Goal: Find specific page/section: Find specific page/section

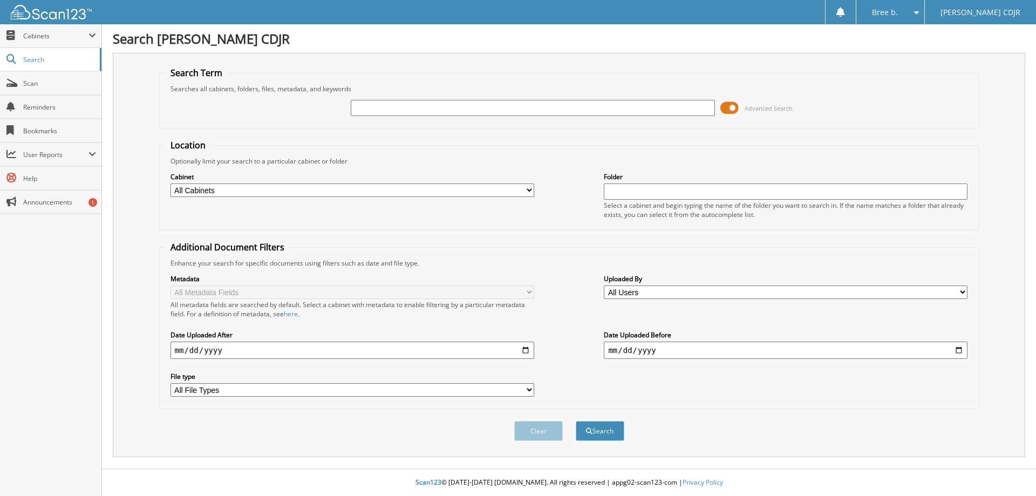
drag, startPoint x: 634, startPoint y: 106, endPoint x: 627, endPoint y: 106, distance: 7.0
click at [634, 106] on input "text" at bounding box center [533, 108] width 364 height 16
type input "54258"
click at [576, 421] on button "Search" at bounding box center [600, 431] width 49 height 20
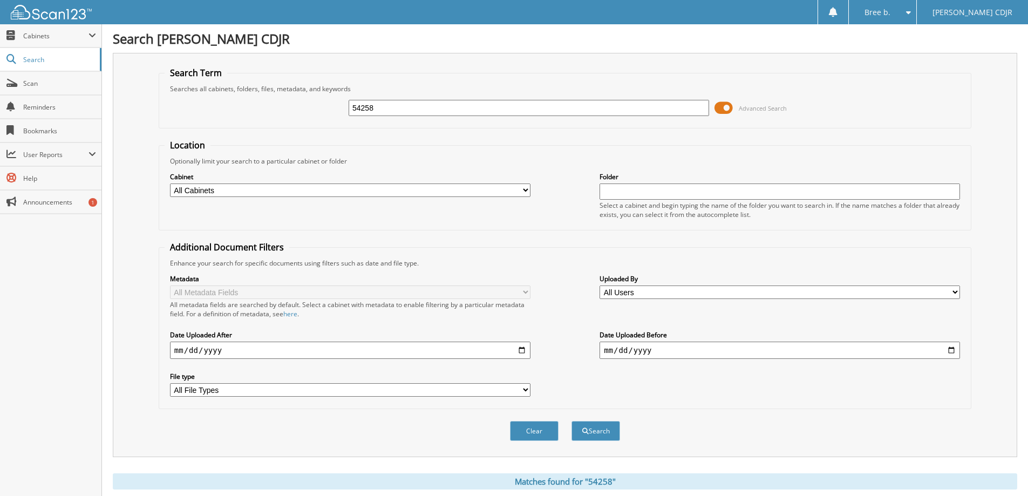
drag, startPoint x: 490, startPoint y: 113, endPoint x: -516, endPoint y: 105, distance: 1006.1
type input "11778"
click at [572, 421] on button "Search" at bounding box center [596, 431] width 49 height 20
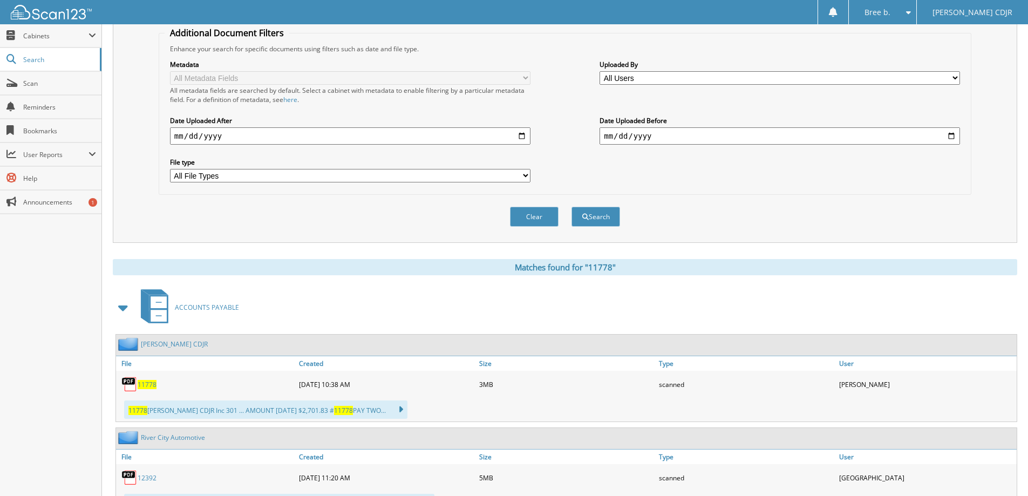
scroll to position [270, 0]
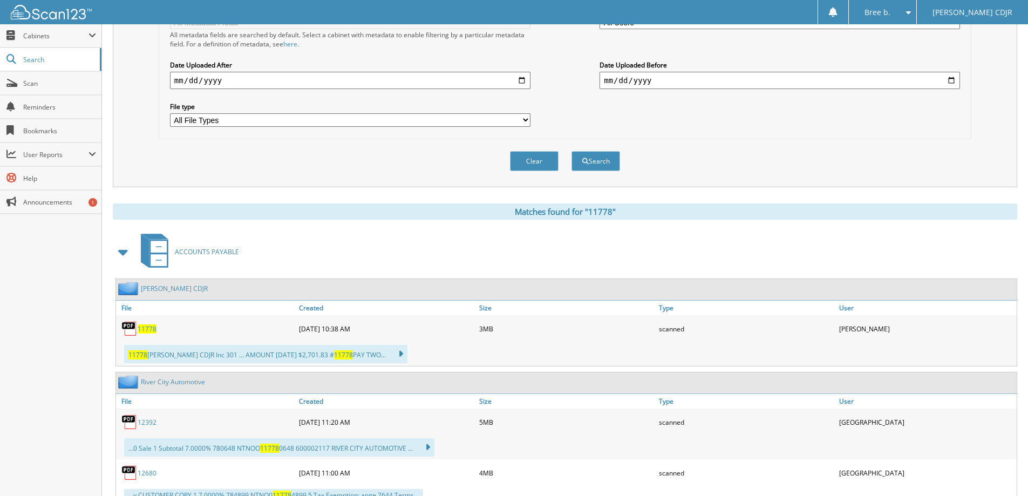
click at [149, 322] on div "11778" at bounding box center [206, 329] width 180 height 22
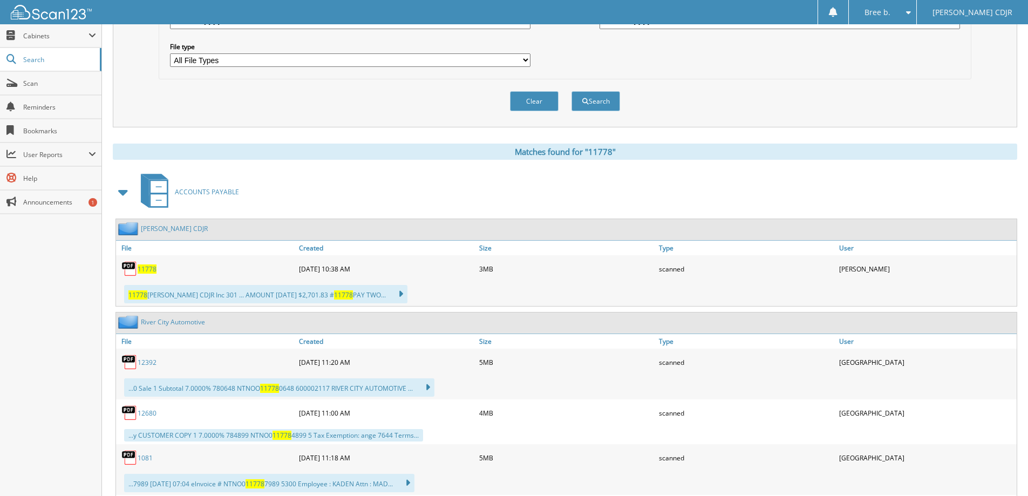
scroll to position [0, 0]
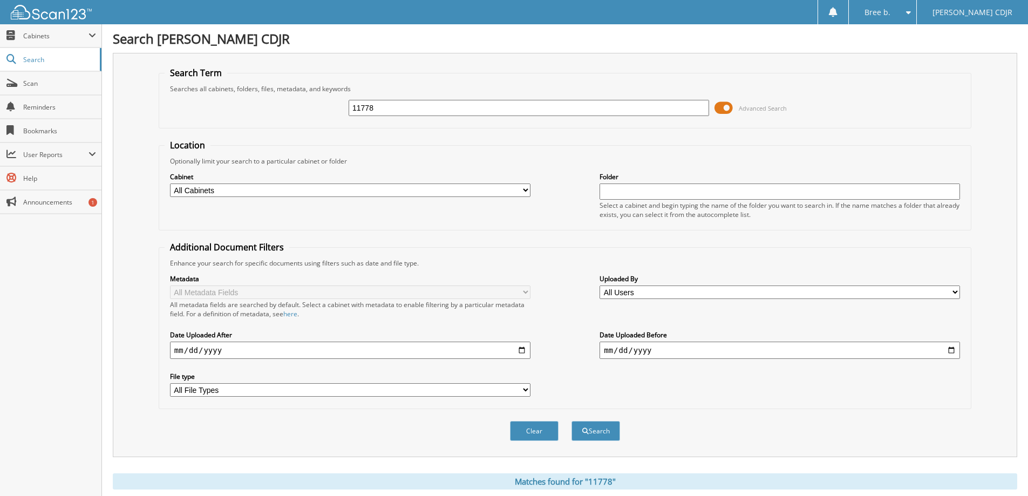
drag, startPoint x: 364, startPoint y: 113, endPoint x: -188, endPoint y: 79, distance: 552.7
click at [382, 112] on input "11778" at bounding box center [529, 108] width 361 height 16
drag, startPoint x: 382, startPoint y: 112, endPoint x: 12, endPoint y: 107, distance: 370.3
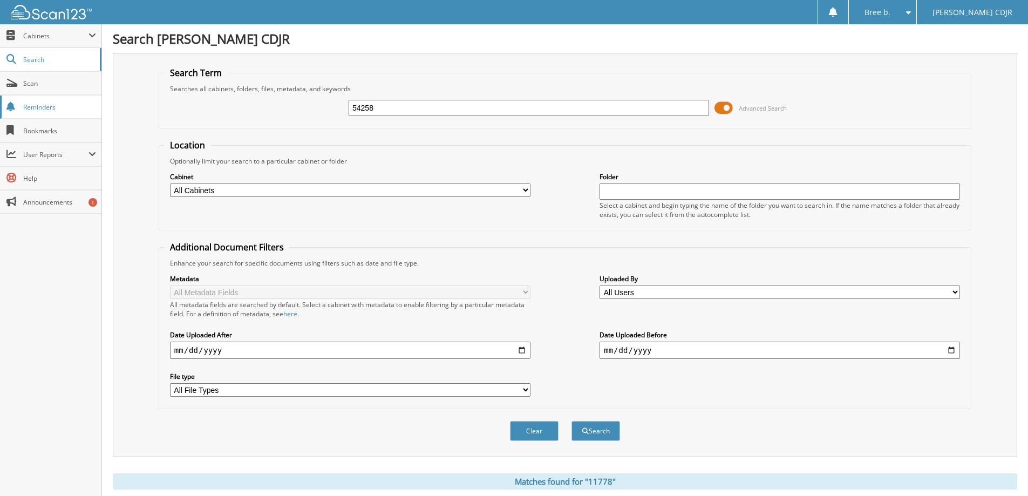
type input "54258"
click at [572, 421] on button "Search" at bounding box center [596, 431] width 49 height 20
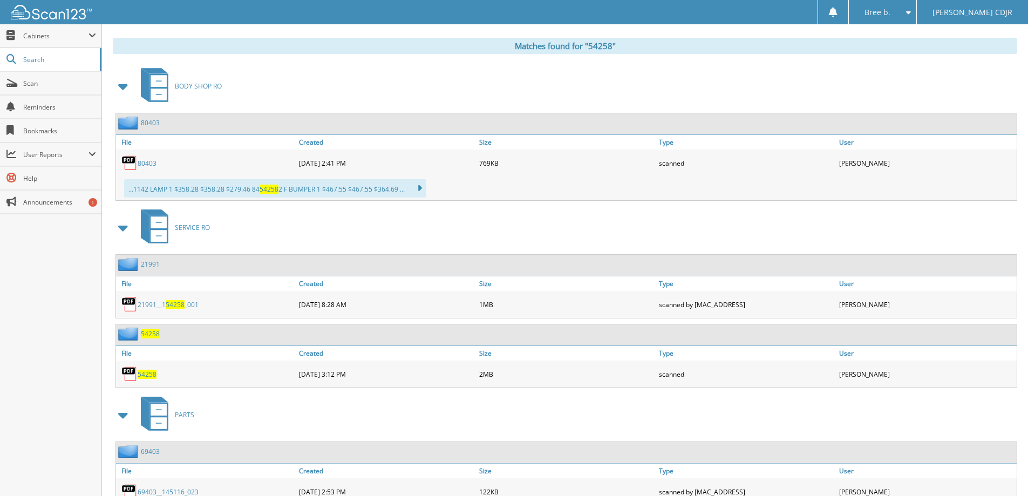
scroll to position [486, 0]
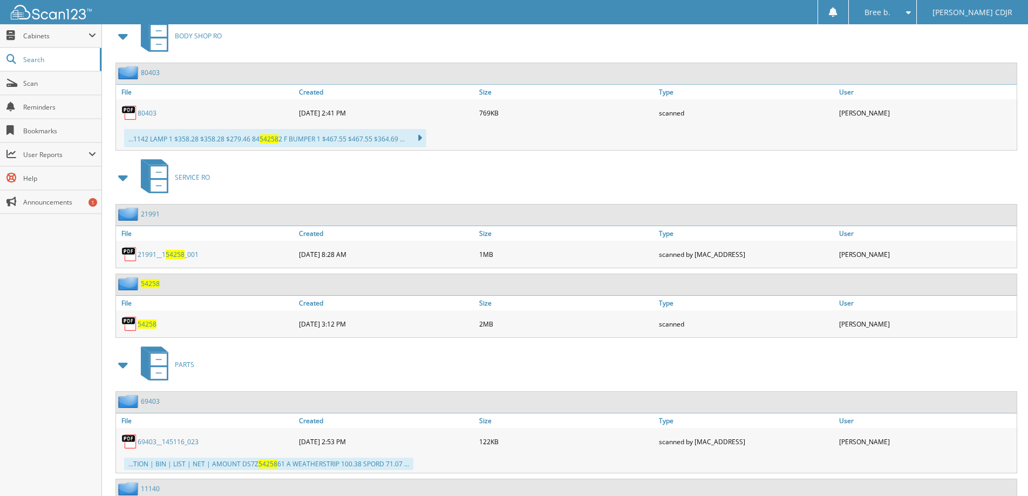
click at [145, 324] on span "54258" at bounding box center [147, 324] width 19 height 9
